Goal: Find specific page/section: Find specific page/section

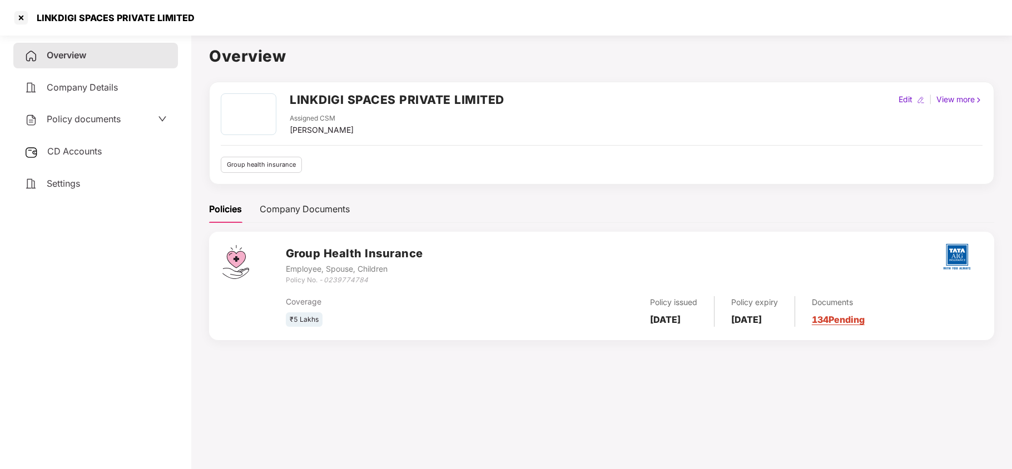
click at [26, 14] on div at bounding box center [21, 18] width 18 height 18
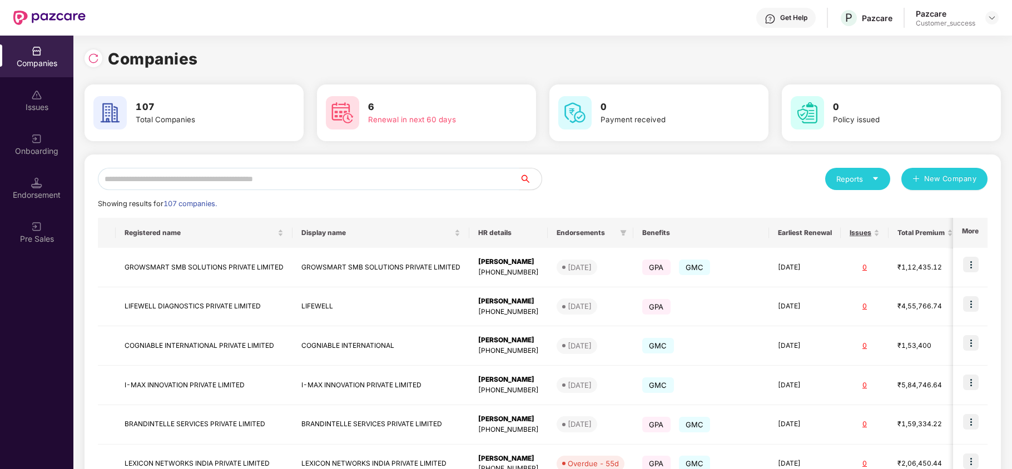
click at [167, 185] on input "text" at bounding box center [308, 179] width 421 height 22
type input "*"
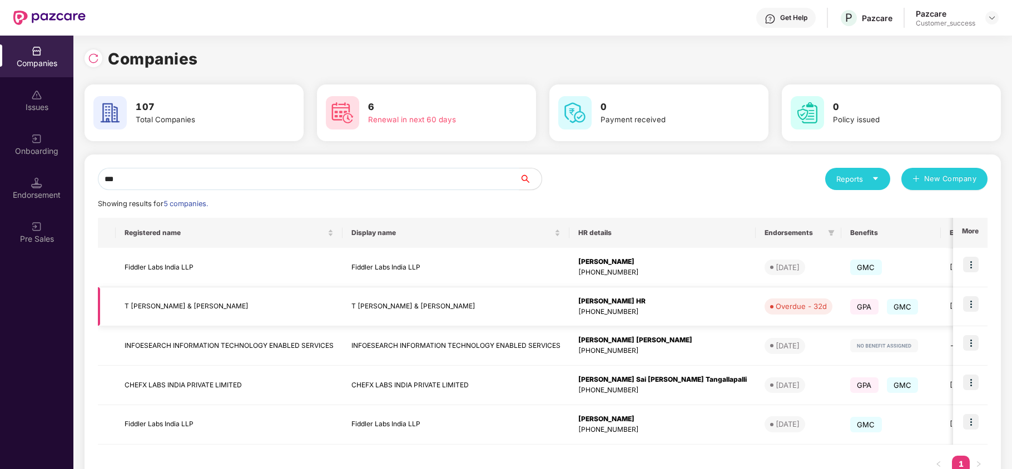
type input "***"
click at [971, 310] on img at bounding box center [971, 304] width 16 height 16
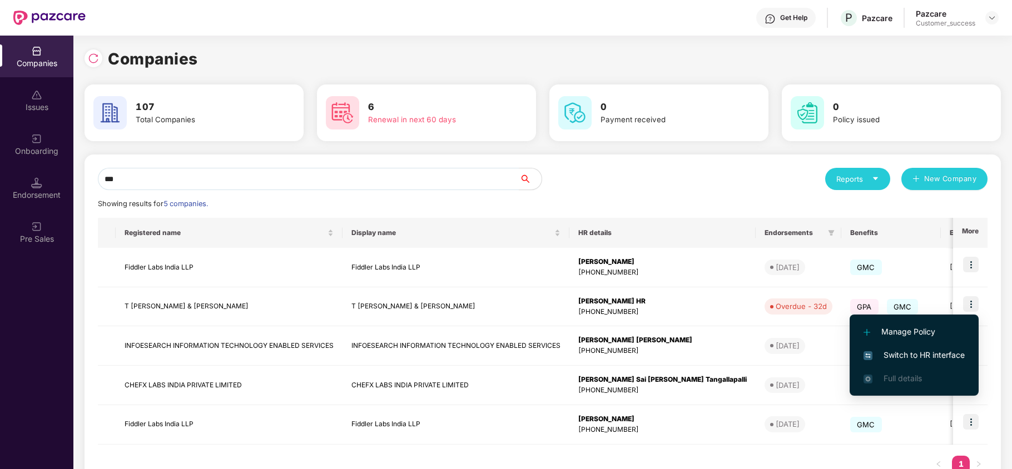
click at [951, 350] on span "Switch to HR interface" at bounding box center [914, 355] width 101 height 12
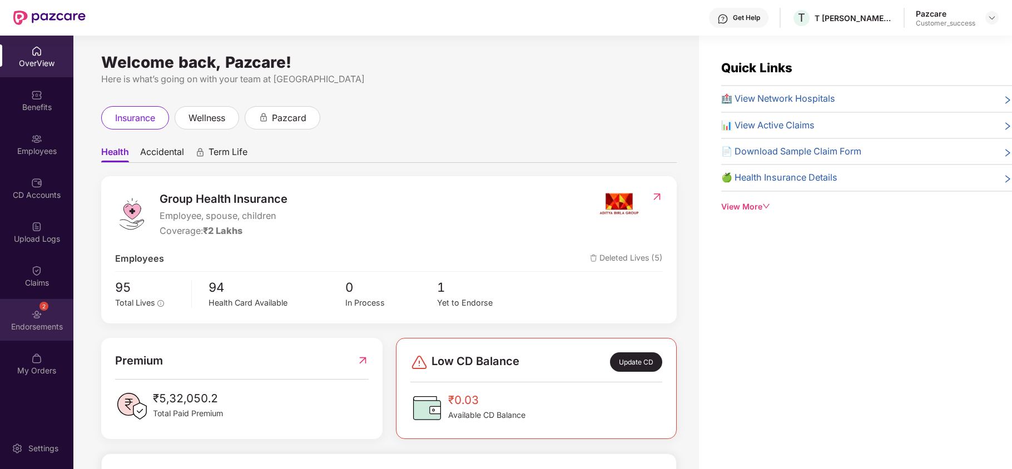
click at [21, 315] on div "2 Endorsements" at bounding box center [36, 320] width 73 height 42
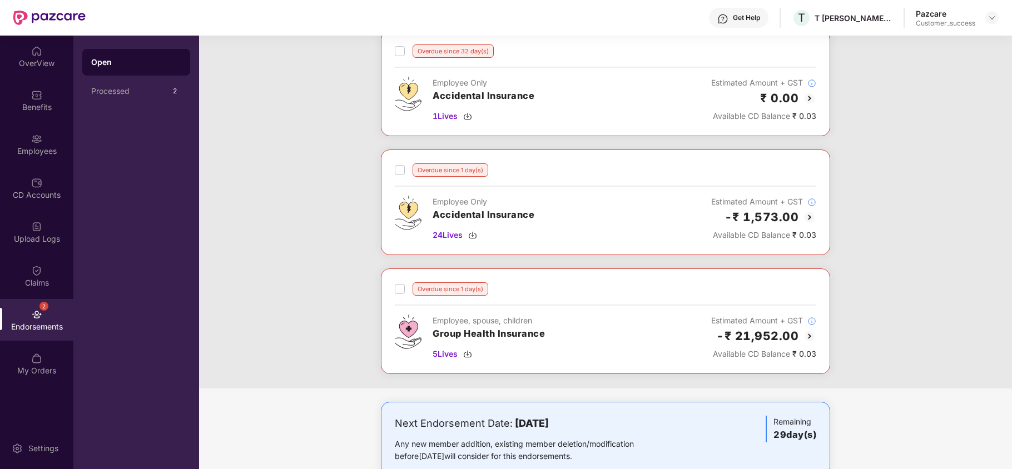
scroll to position [221, 0]
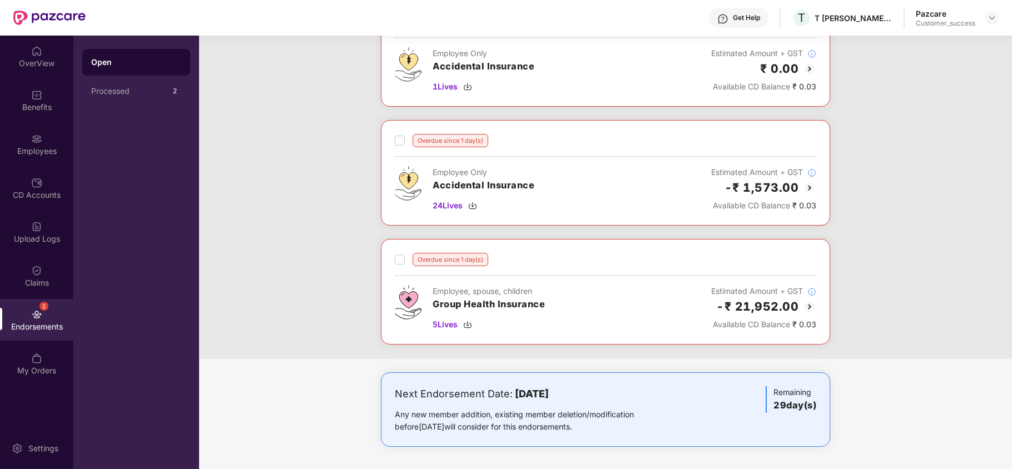
click at [810, 305] on img at bounding box center [809, 306] width 13 height 13
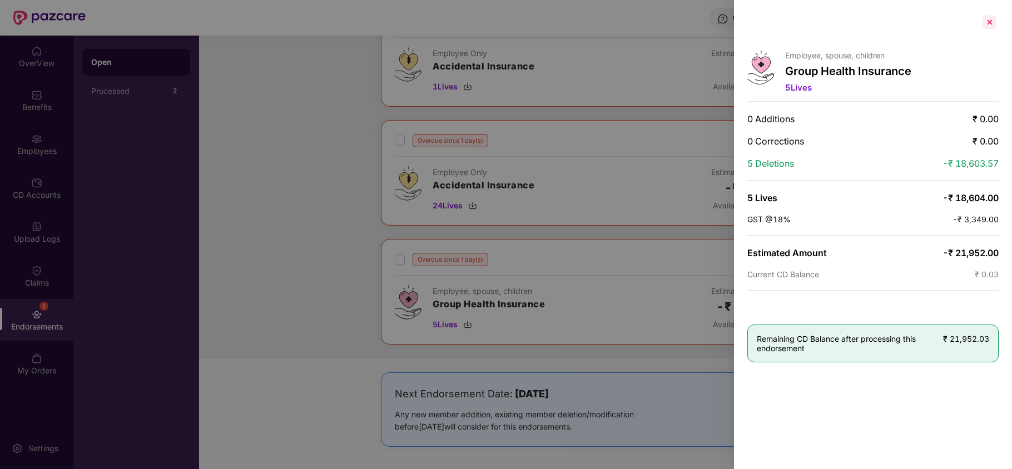
click at [990, 29] on div at bounding box center [990, 22] width 18 height 18
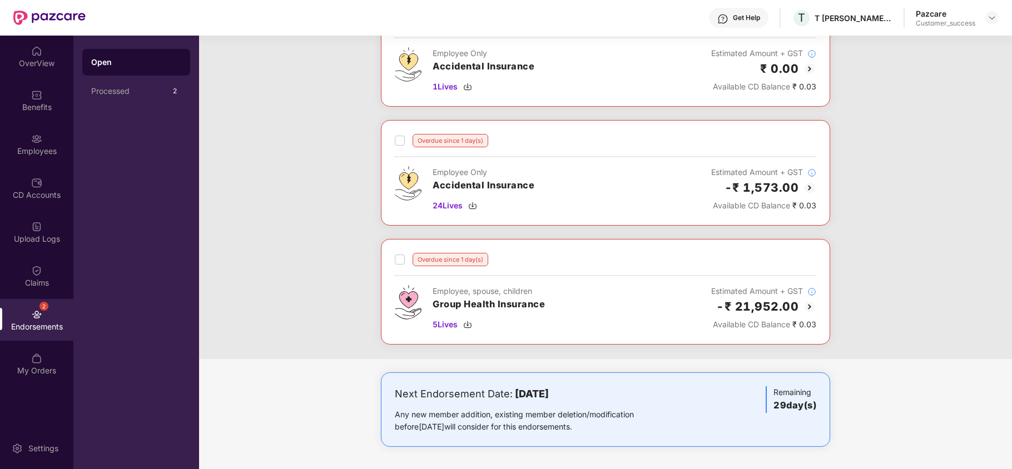
scroll to position [0, 0]
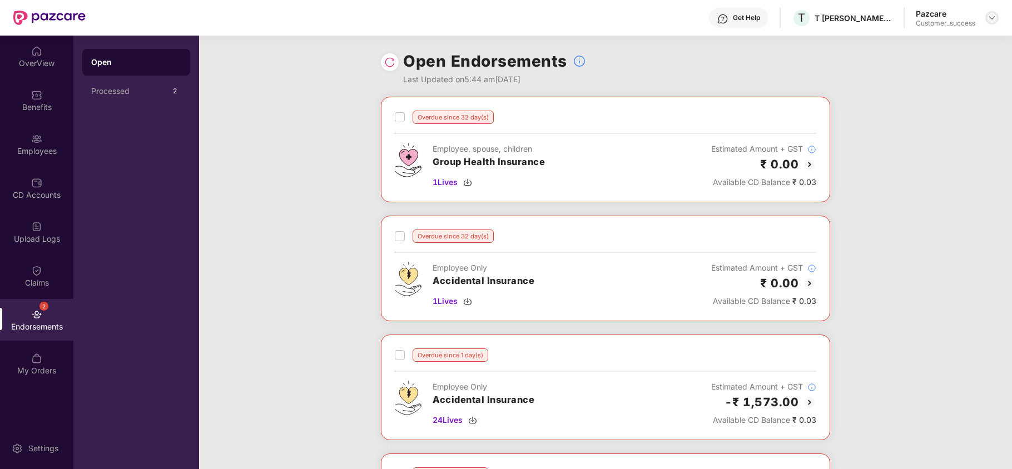
click at [995, 16] on img at bounding box center [992, 17] width 9 height 9
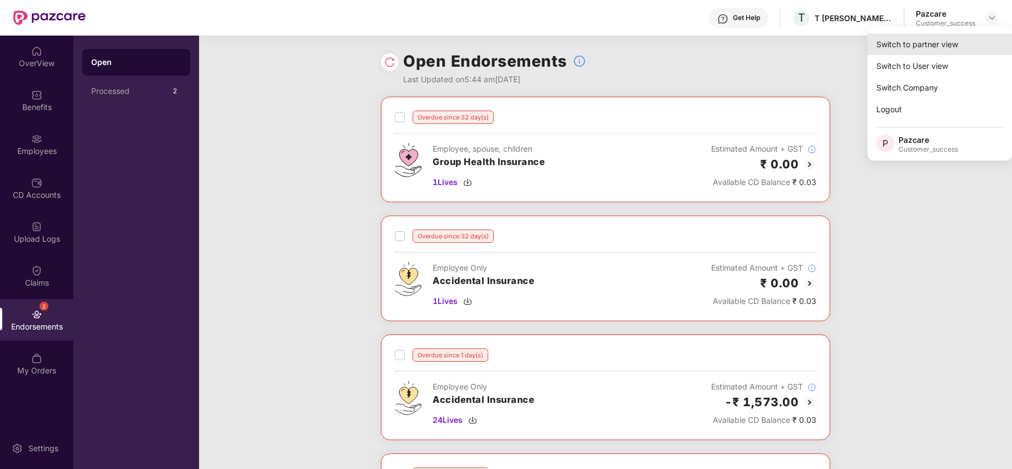
click at [937, 52] on div "Switch to partner view" at bounding box center [939, 44] width 145 height 22
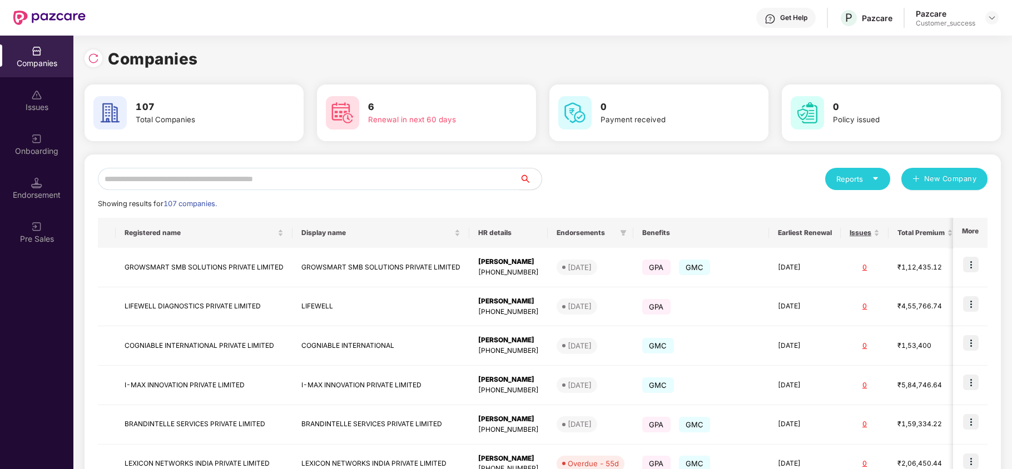
click at [359, 187] on input "text" at bounding box center [308, 179] width 421 height 22
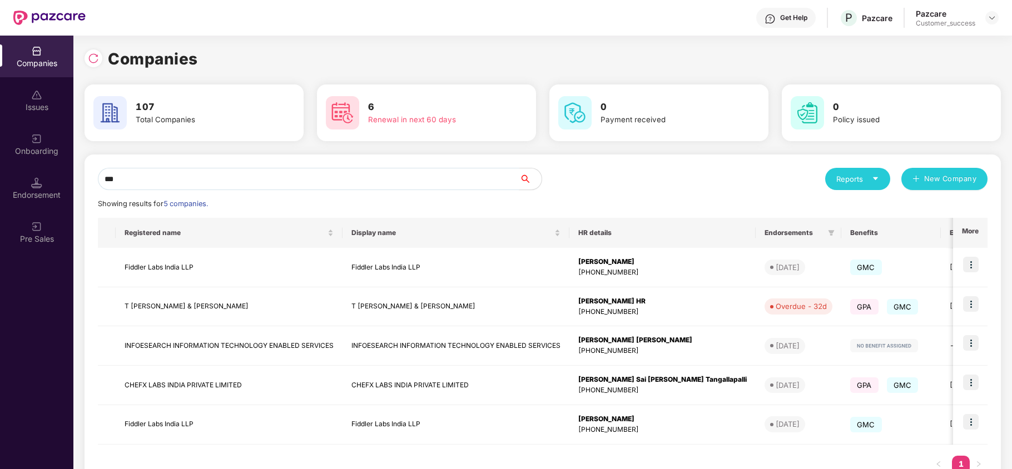
click at [307, 187] on input "***" at bounding box center [308, 179] width 421 height 22
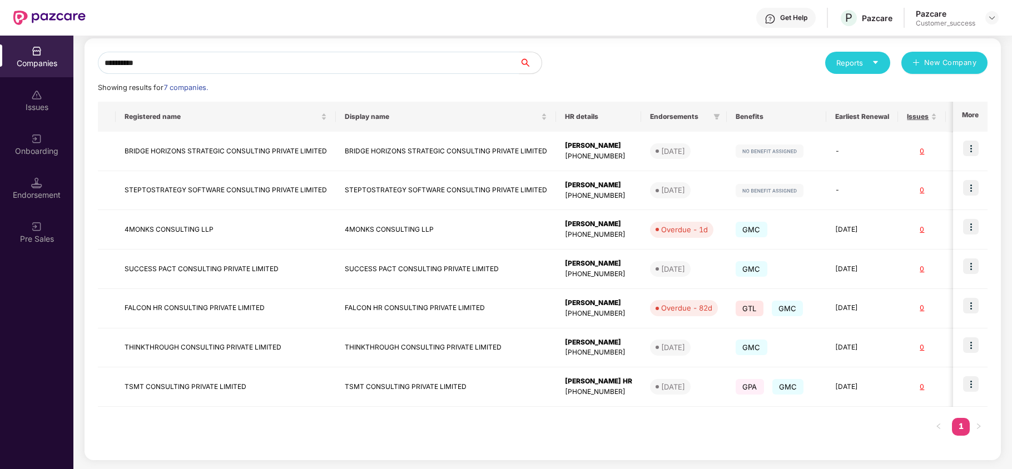
click at [232, 62] on input "**********" at bounding box center [308, 63] width 421 height 22
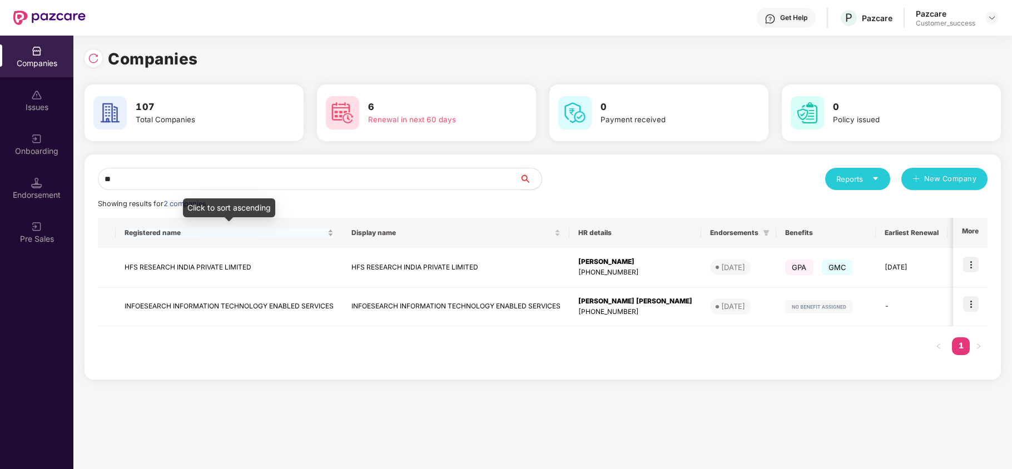
type input "*"
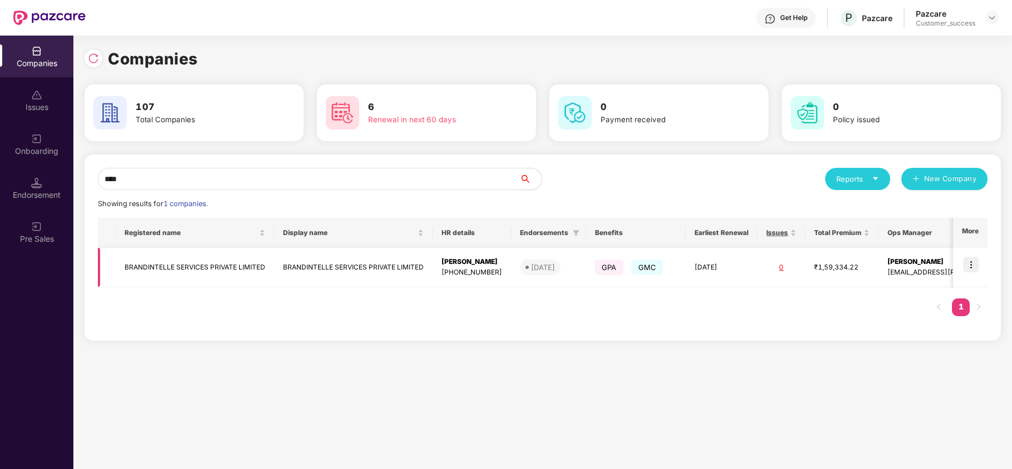
type input "****"
copy td "BRANDINTELLE SERVICES PRIVATE LIMITED"
drag, startPoint x: 121, startPoint y: 268, endPoint x: 271, endPoint y: 270, distance: 150.7
click at [271, 270] on td "BRANDINTELLE SERVICES PRIVATE LIMITED" at bounding box center [195, 267] width 158 height 39
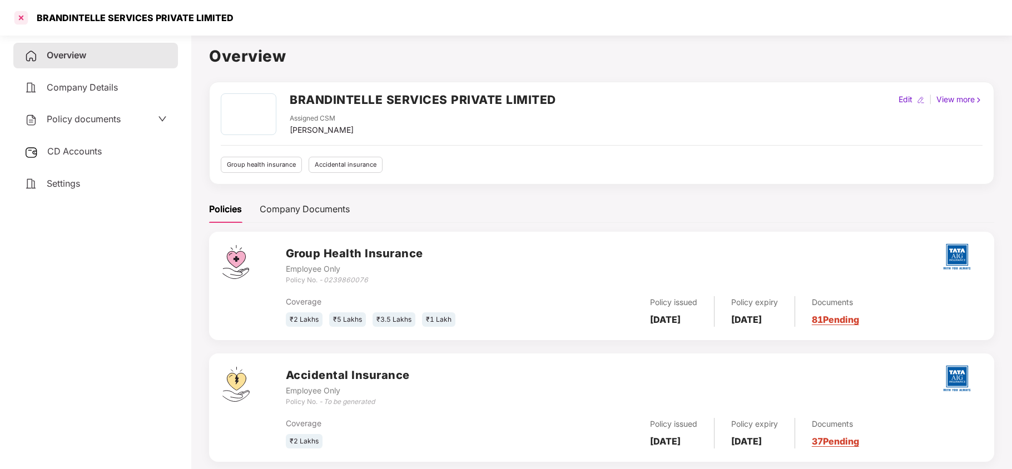
click at [24, 11] on div at bounding box center [21, 18] width 18 height 18
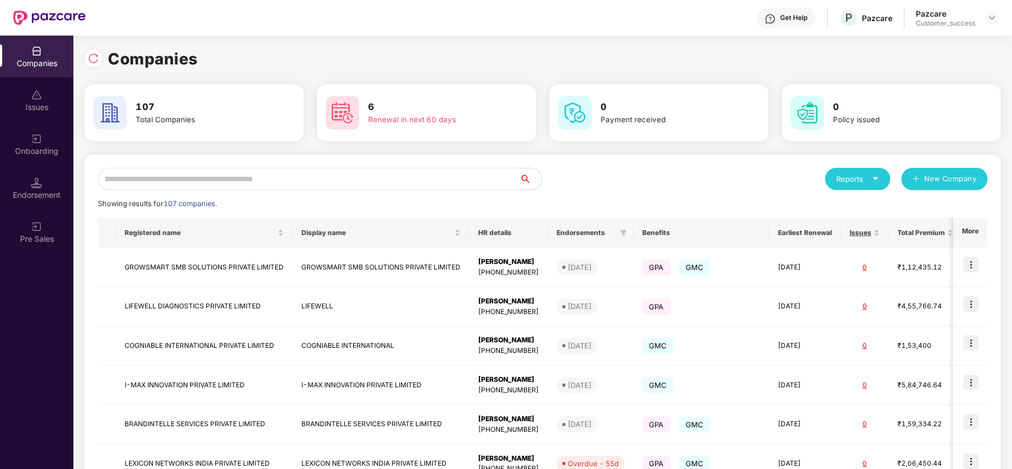
click at [167, 181] on input "text" at bounding box center [308, 179] width 421 height 22
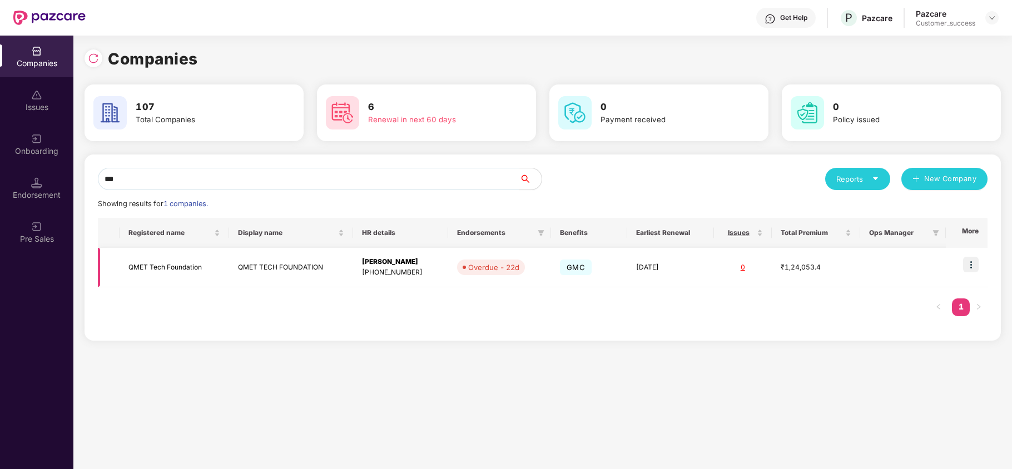
type input "***"
click at [976, 266] on img at bounding box center [971, 265] width 16 height 16
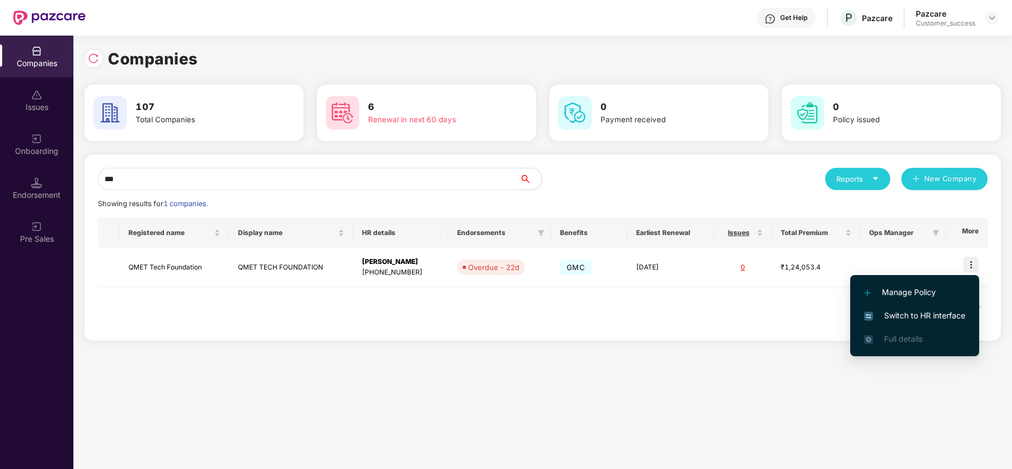
click at [906, 316] on span "Switch to HR interface" at bounding box center [914, 316] width 101 height 12
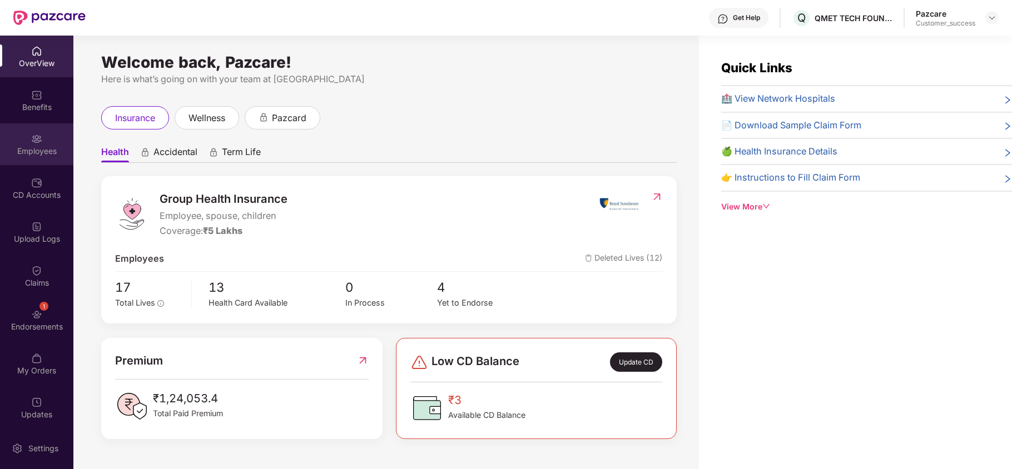
click at [47, 141] on div "Employees" at bounding box center [36, 144] width 73 height 42
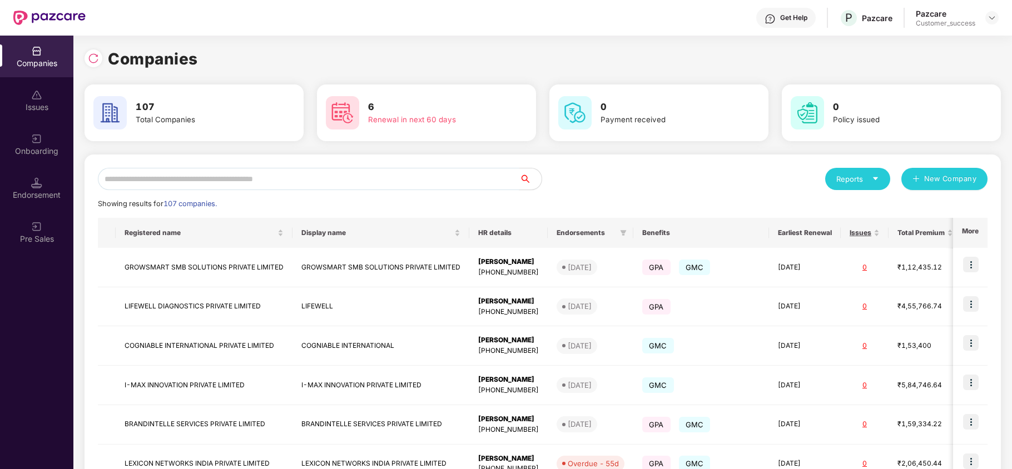
click at [314, 172] on input "text" at bounding box center [308, 179] width 421 height 22
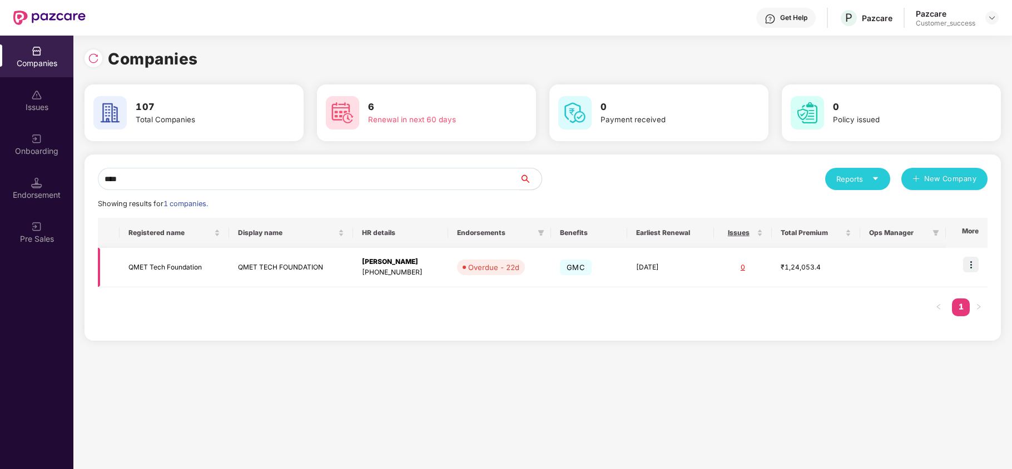
type input "****"
click at [970, 261] on img at bounding box center [971, 265] width 16 height 16
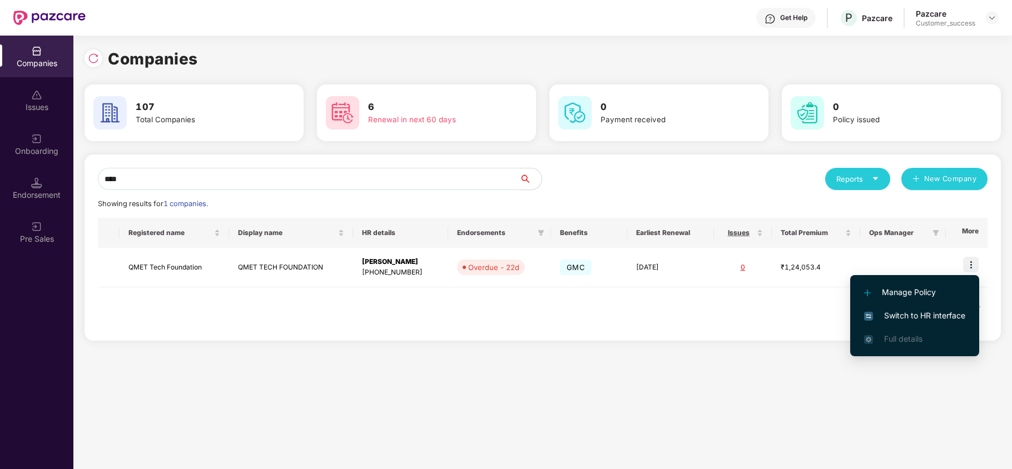
click at [922, 312] on span "Switch to HR interface" at bounding box center [914, 316] width 101 height 12
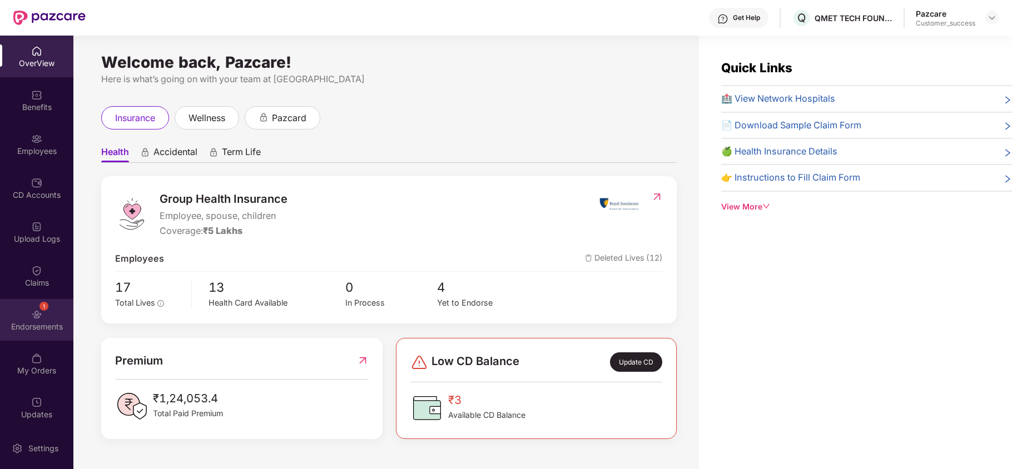
click at [29, 332] on div "Endorsements" at bounding box center [36, 326] width 73 height 11
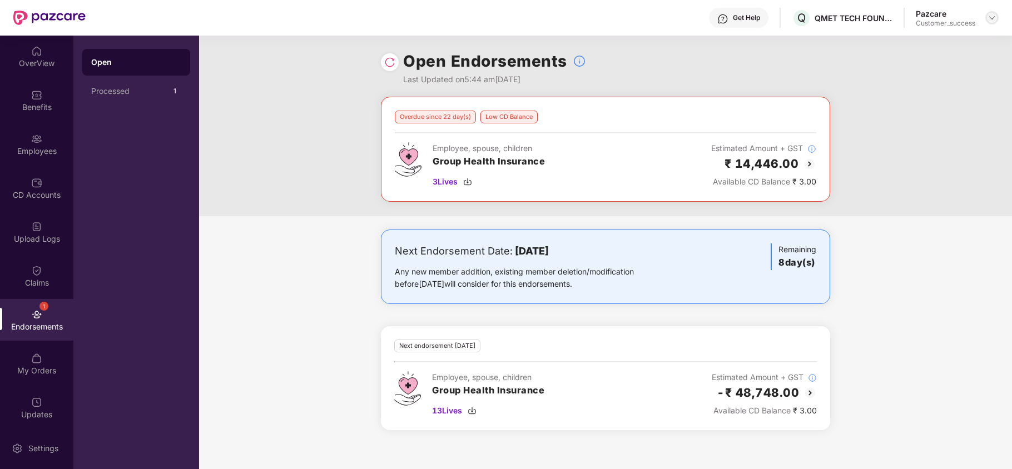
click at [988, 18] on img at bounding box center [992, 17] width 9 height 9
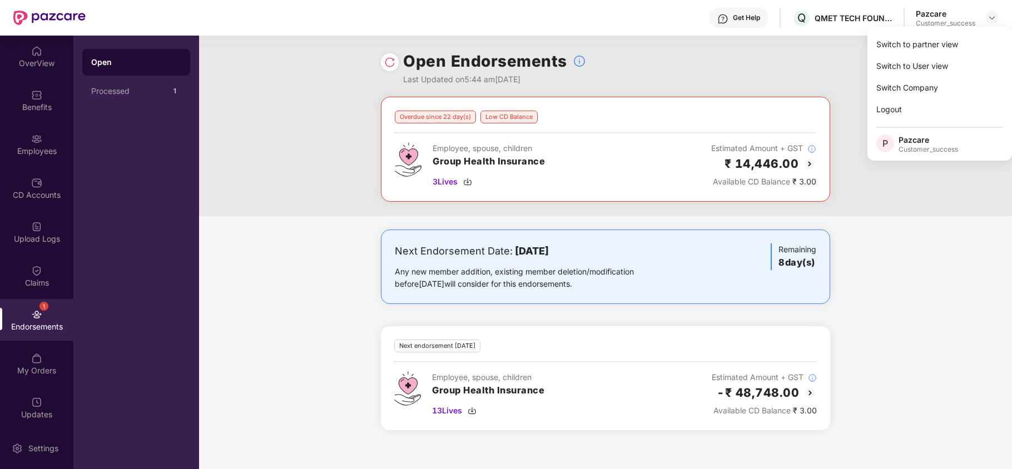
click at [744, 16] on div "Get Help" at bounding box center [746, 17] width 27 height 9
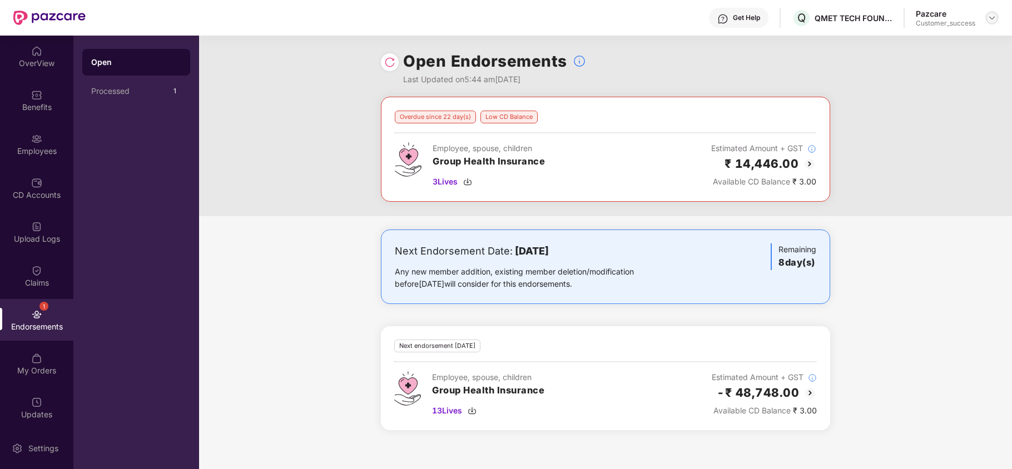
click at [993, 19] on img at bounding box center [992, 17] width 9 height 9
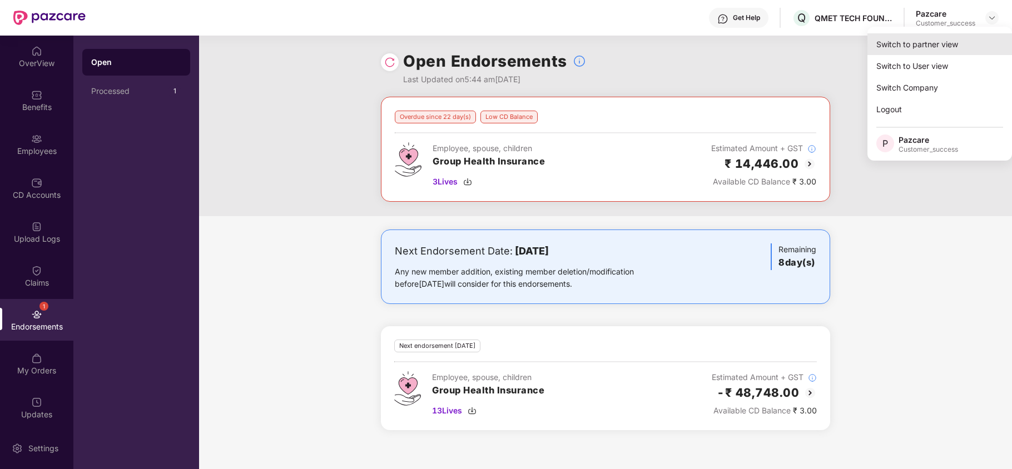
click at [926, 48] on div "Switch to partner view" at bounding box center [939, 44] width 145 height 22
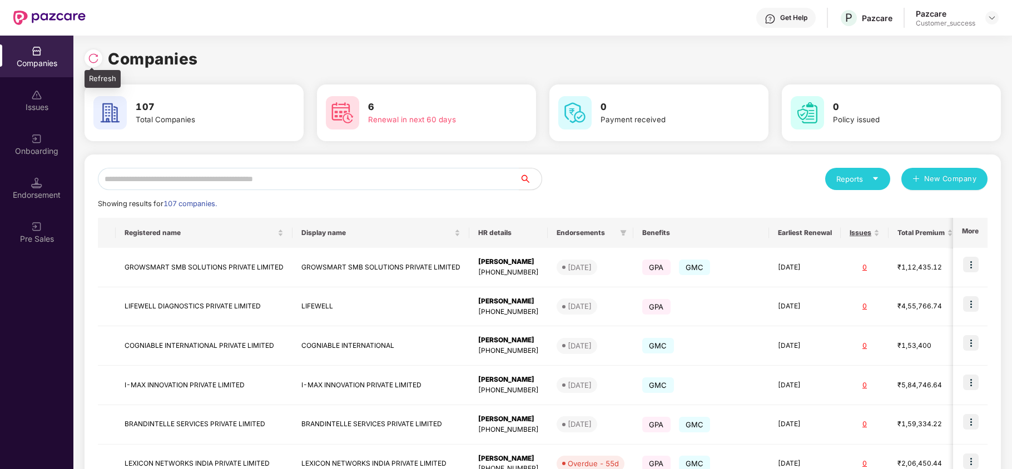
click at [98, 59] on img at bounding box center [93, 58] width 11 height 11
click at [39, 146] on div "Onboarding" at bounding box center [36, 151] width 73 height 11
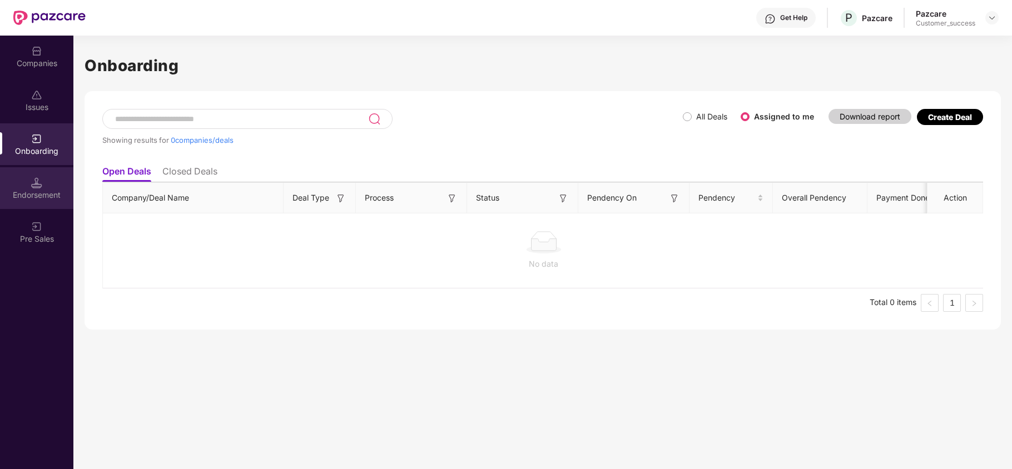
click at [39, 186] on img at bounding box center [36, 182] width 11 height 11
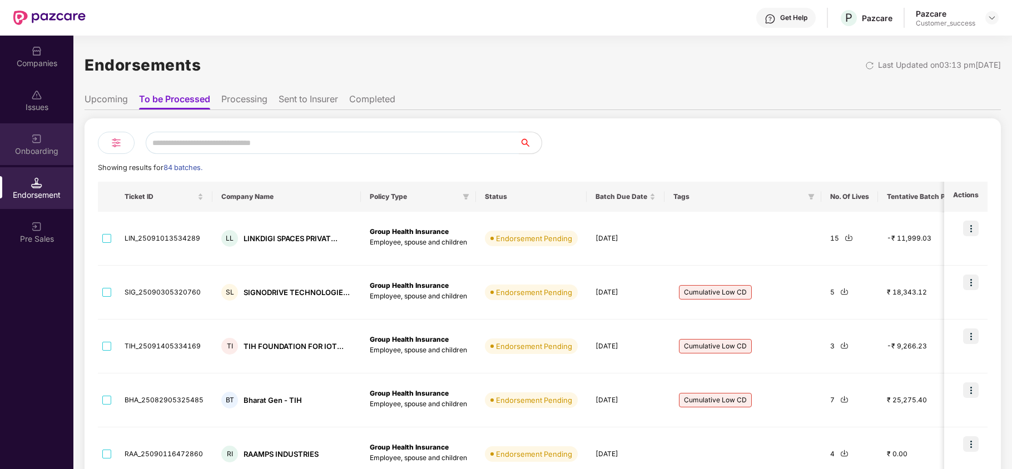
click at [38, 133] on img at bounding box center [36, 138] width 11 height 11
